Goal: Transaction & Acquisition: Purchase product/service

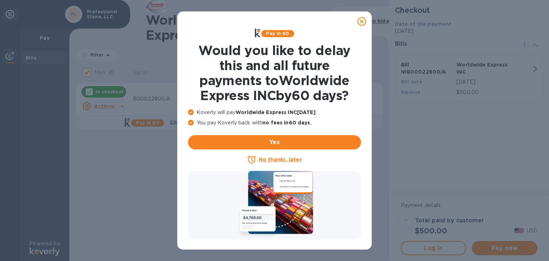
click at [297, 159] on u "No thanks, later" at bounding box center [280, 159] width 42 height 6
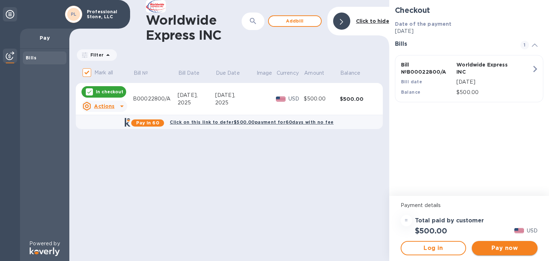
click at [498, 246] on span "Pay now" at bounding box center [504, 248] width 54 height 9
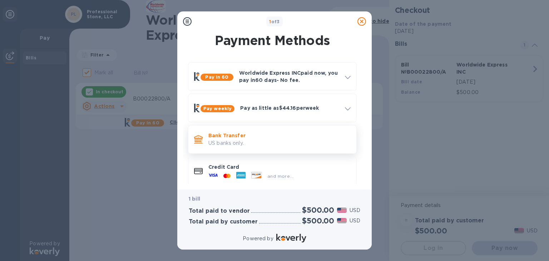
click at [298, 140] on p "US banks only." at bounding box center [279, 142] width 142 height 7
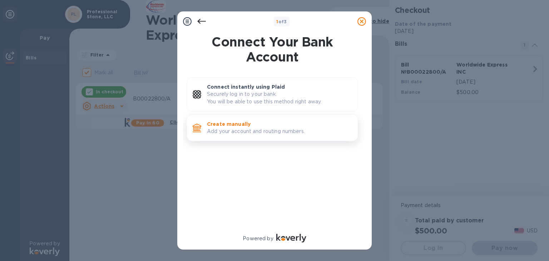
click at [276, 125] on p "Create manually" at bounding box center [279, 123] width 145 height 7
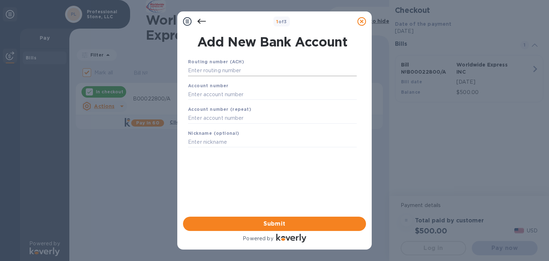
click at [240, 69] on input "text" at bounding box center [272, 70] width 169 height 11
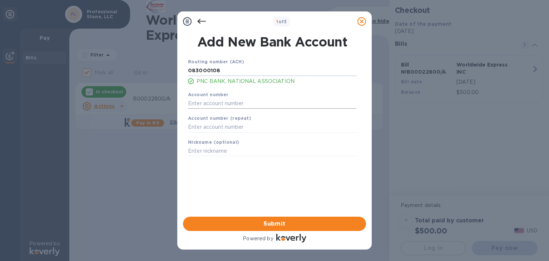
type input "083000108"
click at [219, 102] on input "text" at bounding box center [272, 103] width 169 height 11
type input "3019170134"
click at [213, 127] on input "text" at bounding box center [272, 127] width 169 height 11
type input "3019170134"
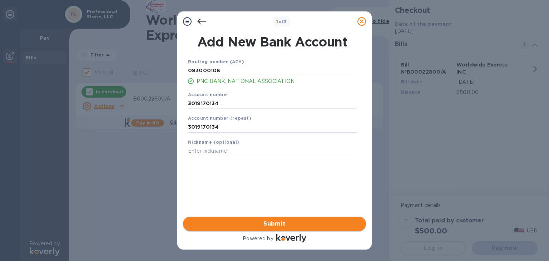
click at [285, 224] on span "Submit" at bounding box center [274, 223] width 171 height 9
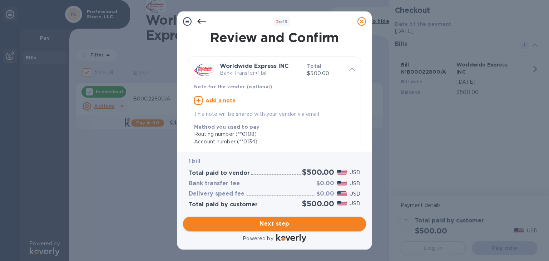
click at [287, 223] on span "Next step" at bounding box center [274, 223] width 171 height 9
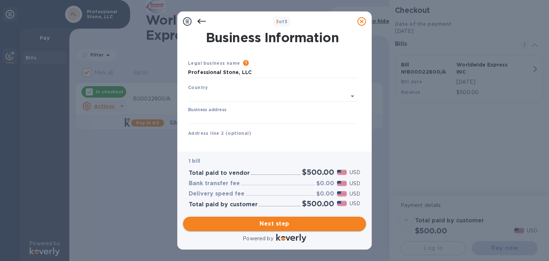
type input "[GEOGRAPHIC_DATA]"
click at [217, 116] on input "Business address" at bounding box center [272, 116] width 169 height 11
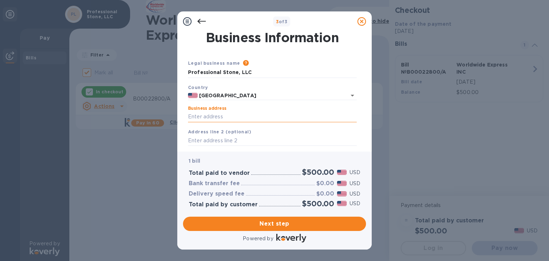
type input "[STREET_ADDRESS][PERSON_NAME]"
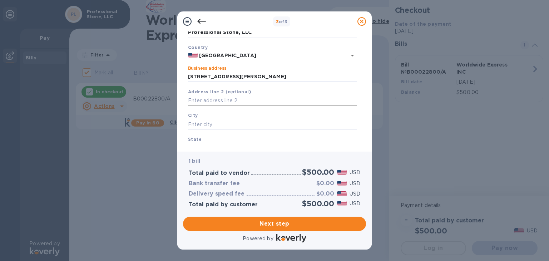
scroll to position [43, 0]
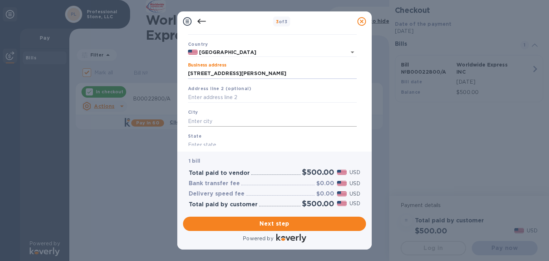
click at [214, 122] on input "text" at bounding box center [272, 121] width 169 height 11
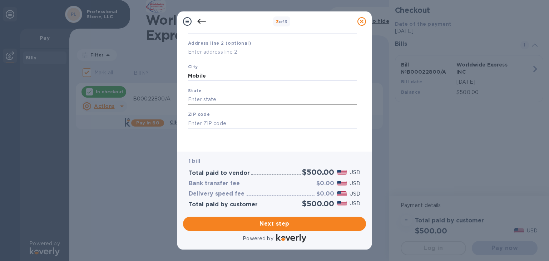
type input "Mobile"
click at [212, 100] on input "text" at bounding box center [272, 99] width 169 height 11
type input "[US_STATE]"
click at [204, 124] on input "text" at bounding box center [272, 123] width 169 height 11
type input "36695"
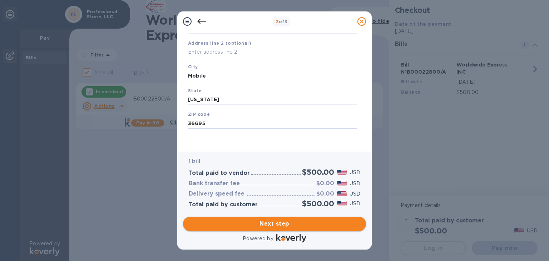
click at [282, 225] on span "Next step" at bounding box center [274, 223] width 171 height 9
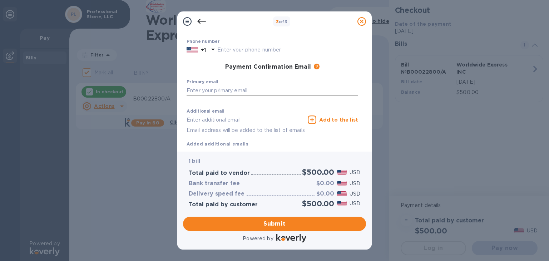
click at [227, 89] on input "text" at bounding box center [271, 90] width 171 height 11
type input "[EMAIL_ADDRESS][DOMAIN_NAME]"
type input "Mac"
type input "Sells"
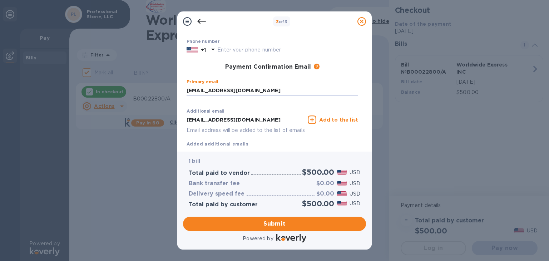
click at [222, 117] on div "Additional email [EMAIL_ADDRESS][DOMAIN_NAME] Email address will be added to th…" at bounding box center [245, 120] width 121 height 32
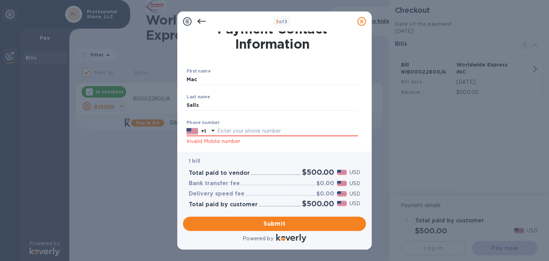
scroll to position [0, 0]
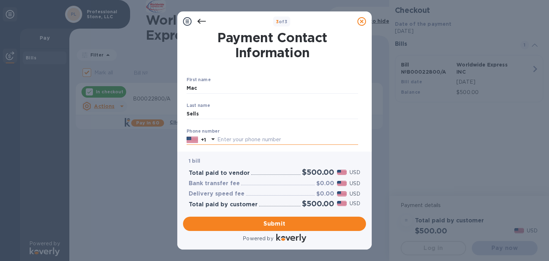
type input "[EMAIL_ADDRESS][DOMAIN_NAME]"
click at [239, 138] on input "text" at bounding box center [287, 139] width 141 height 11
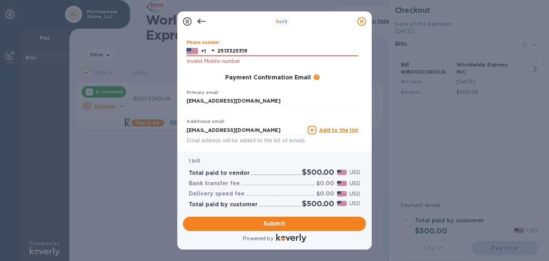
scroll to position [87, 0]
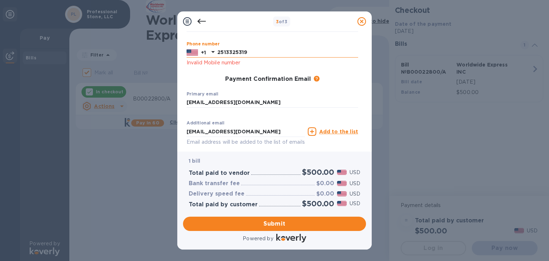
click at [256, 51] on input "2513325319" at bounding box center [287, 52] width 141 height 11
click at [218, 51] on input "2513325319" at bounding box center [287, 52] width 141 height 11
click at [251, 51] on input "2513325319" at bounding box center [287, 52] width 141 height 11
type input "2"
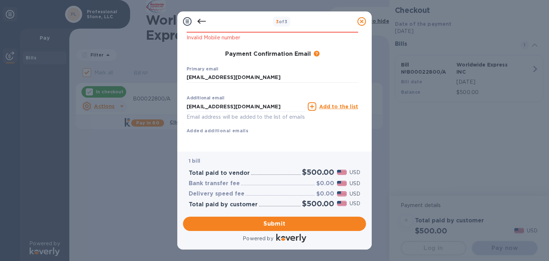
scroll to position [121, 0]
type input "2513325319"
click at [277, 223] on span "Submit" at bounding box center [274, 223] width 171 height 9
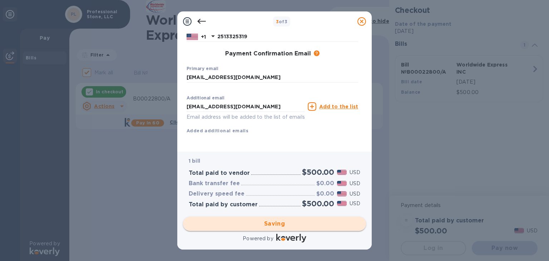
checkbox input "false"
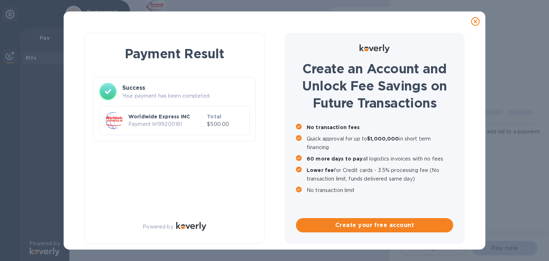
scroll to position [0, 0]
